Goal: Transaction & Acquisition: Purchase product/service

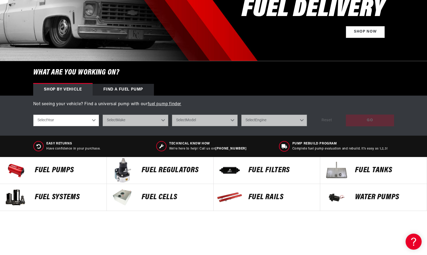
click at [163, 169] on p "FUEL REGULATORS" at bounding box center [174, 171] width 66 height 8
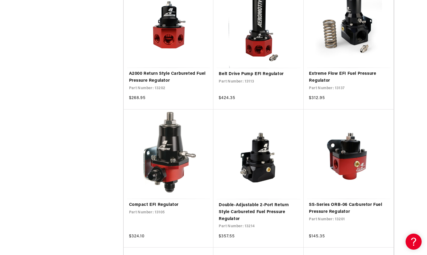
scroll to position [686, 0]
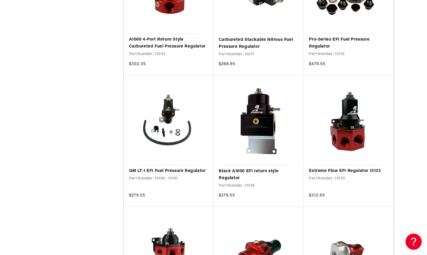
scroll to position [1122, 0]
